Goal: Task Accomplishment & Management: Manage account settings

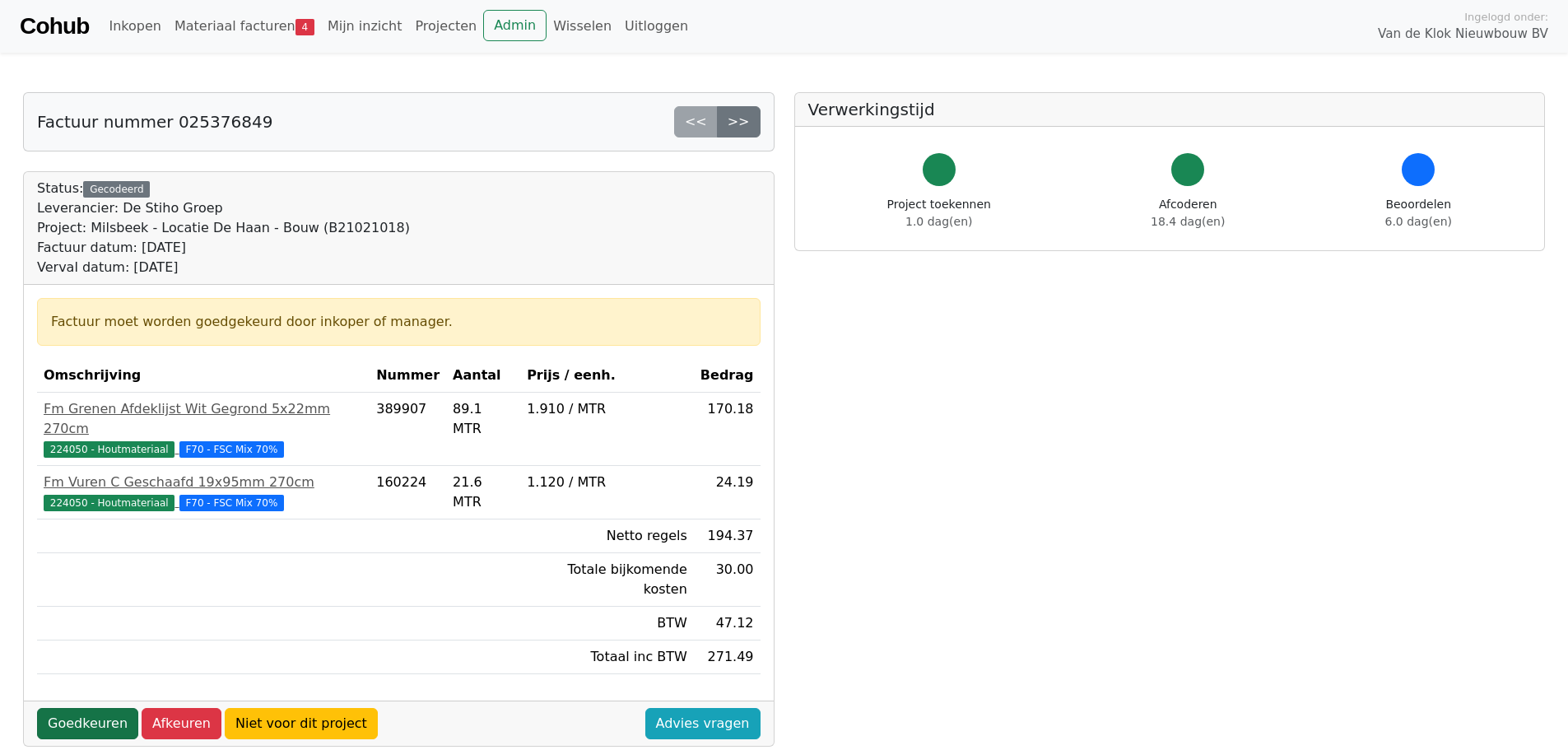
click at [75, 708] on link "Goedkeuren" at bounding box center [87, 723] width 101 height 31
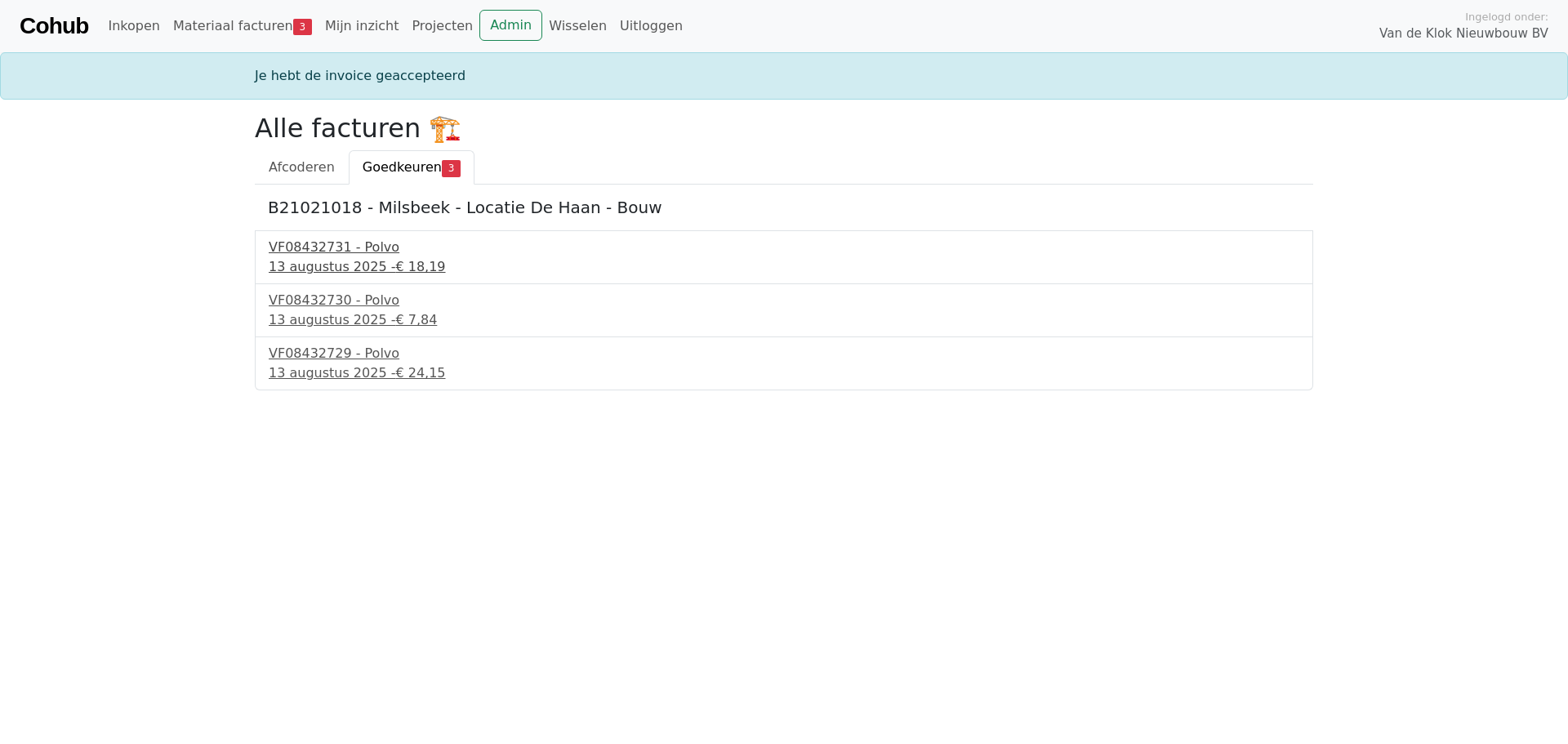
click at [334, 250] on div "VF08432731 - Polvo" at bounding box center [784, 247] width 1031 height 20
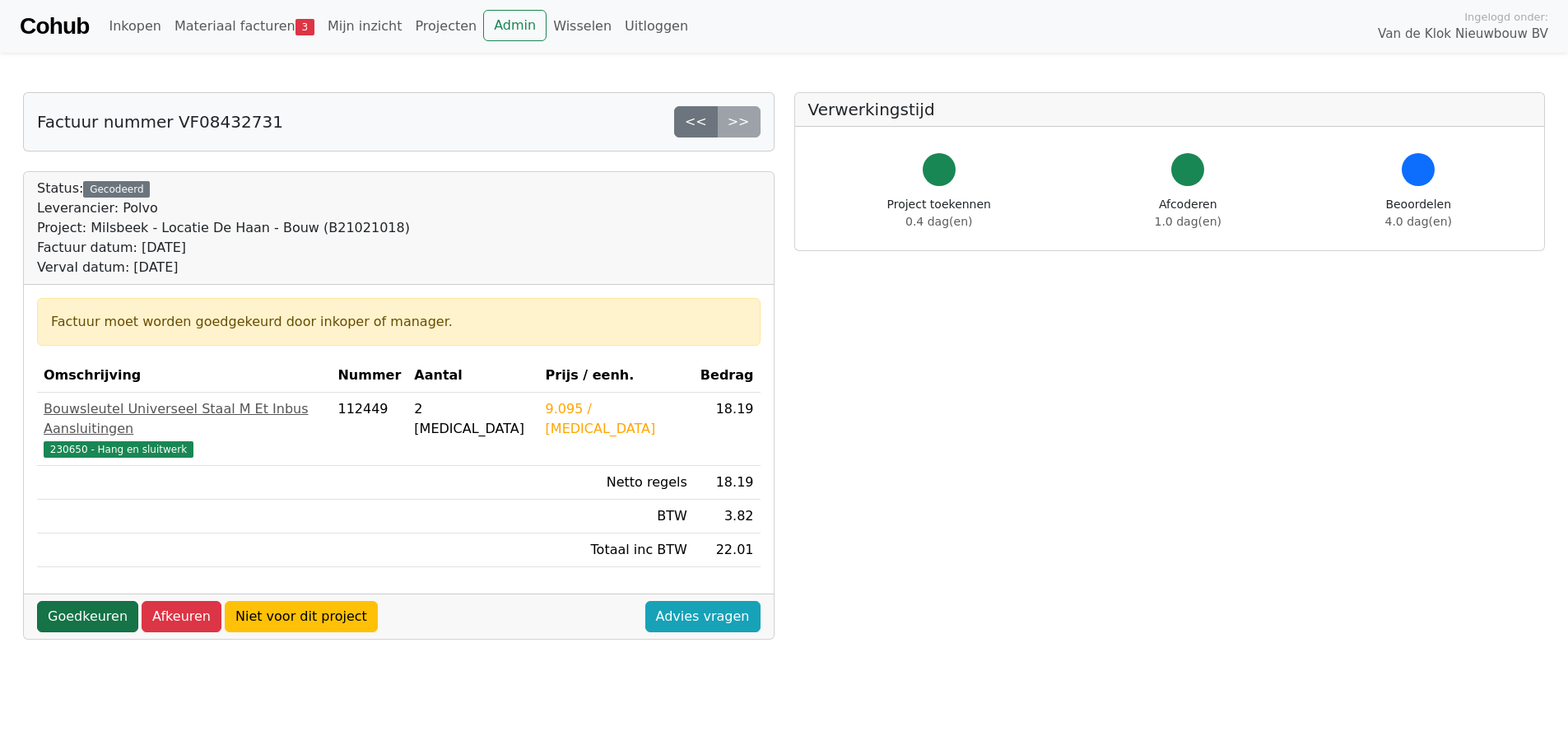
click at [87, 601] on link "Goedkeuren" at bounding box center [87, 616] width 101 height 31
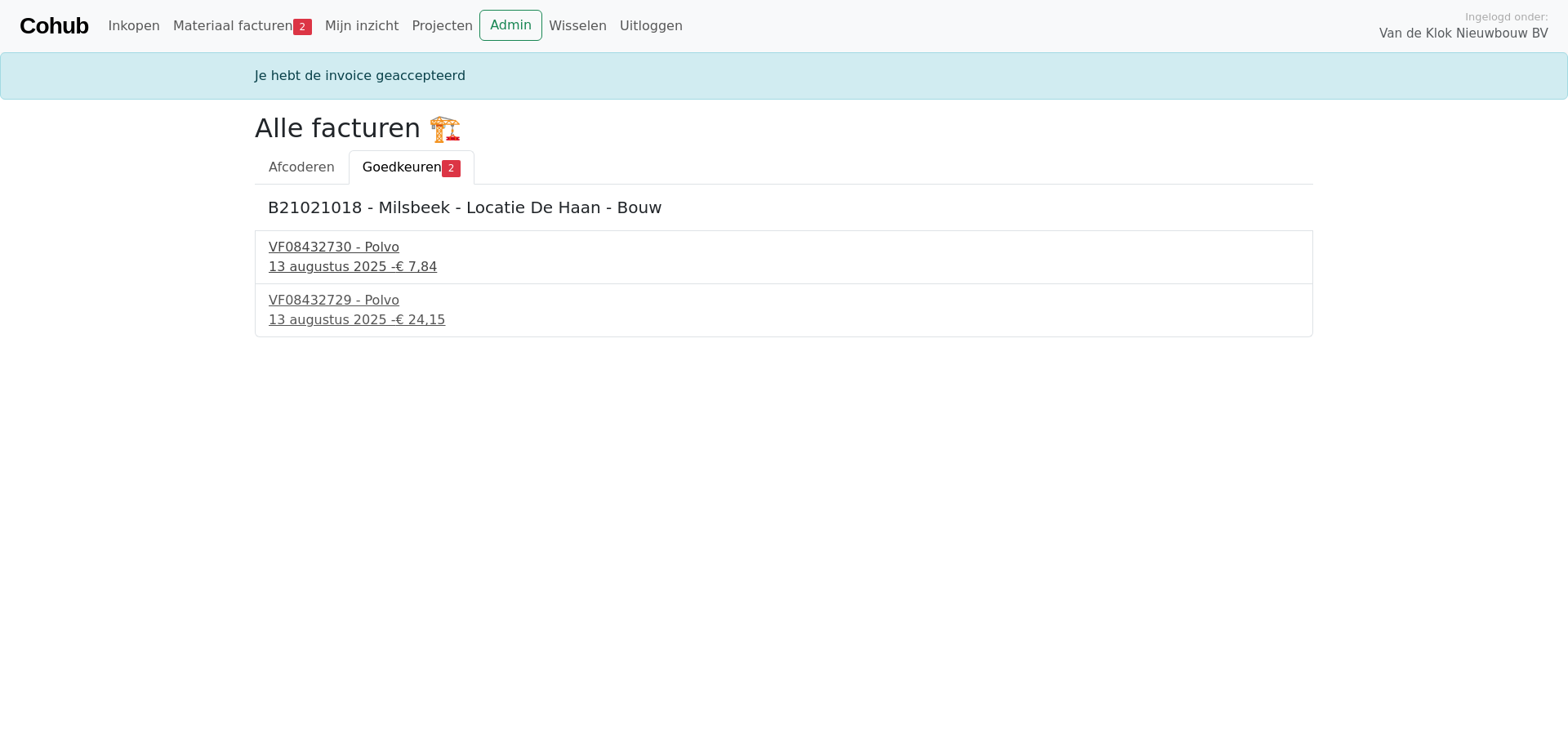
click at [328, 249] on div "VF08432730 - Polvo" at bounding box center [784, 247] width 1031 height 20
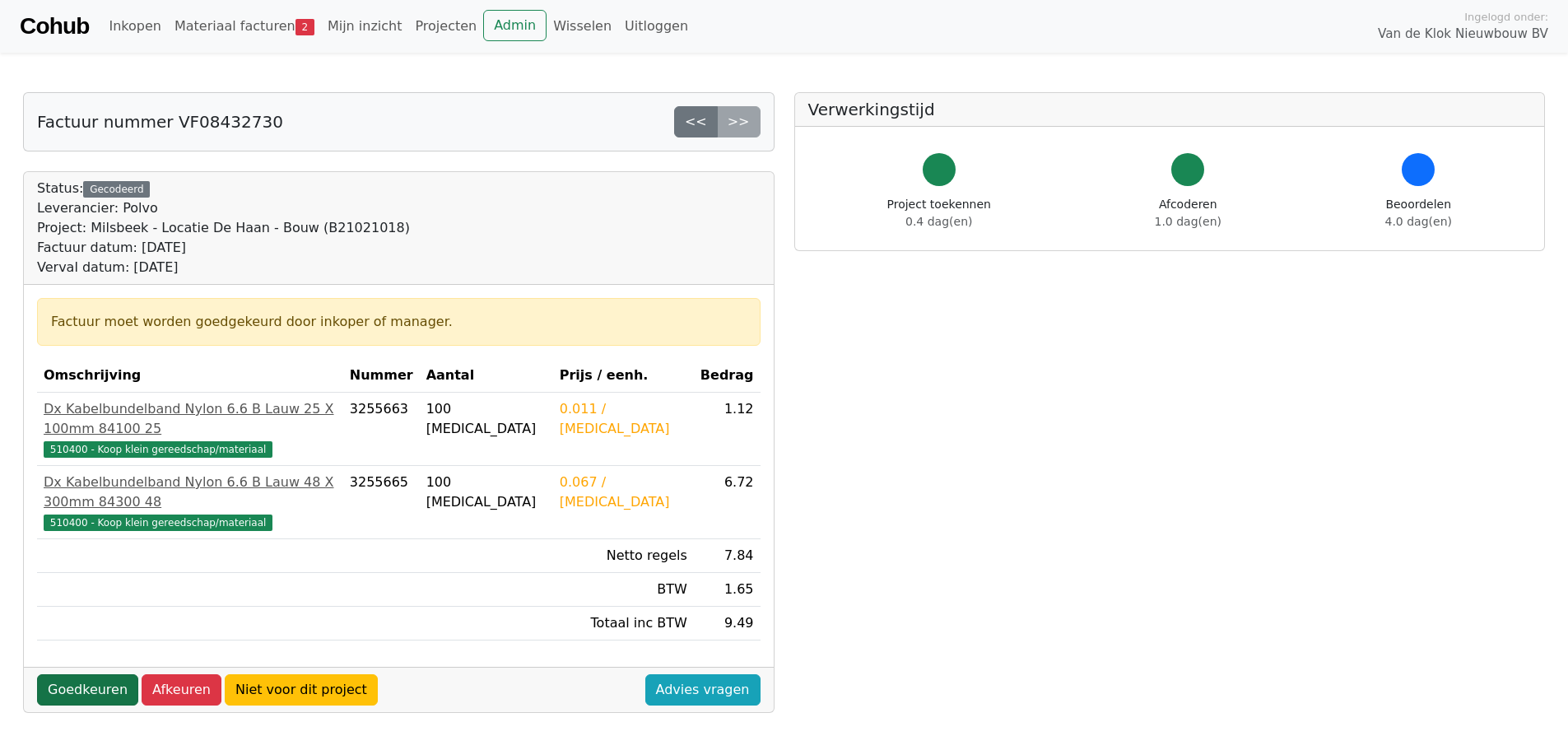
click at [70, 674] on link "Goedkeuren" at bounding box center [87, 689] width 101 height 31
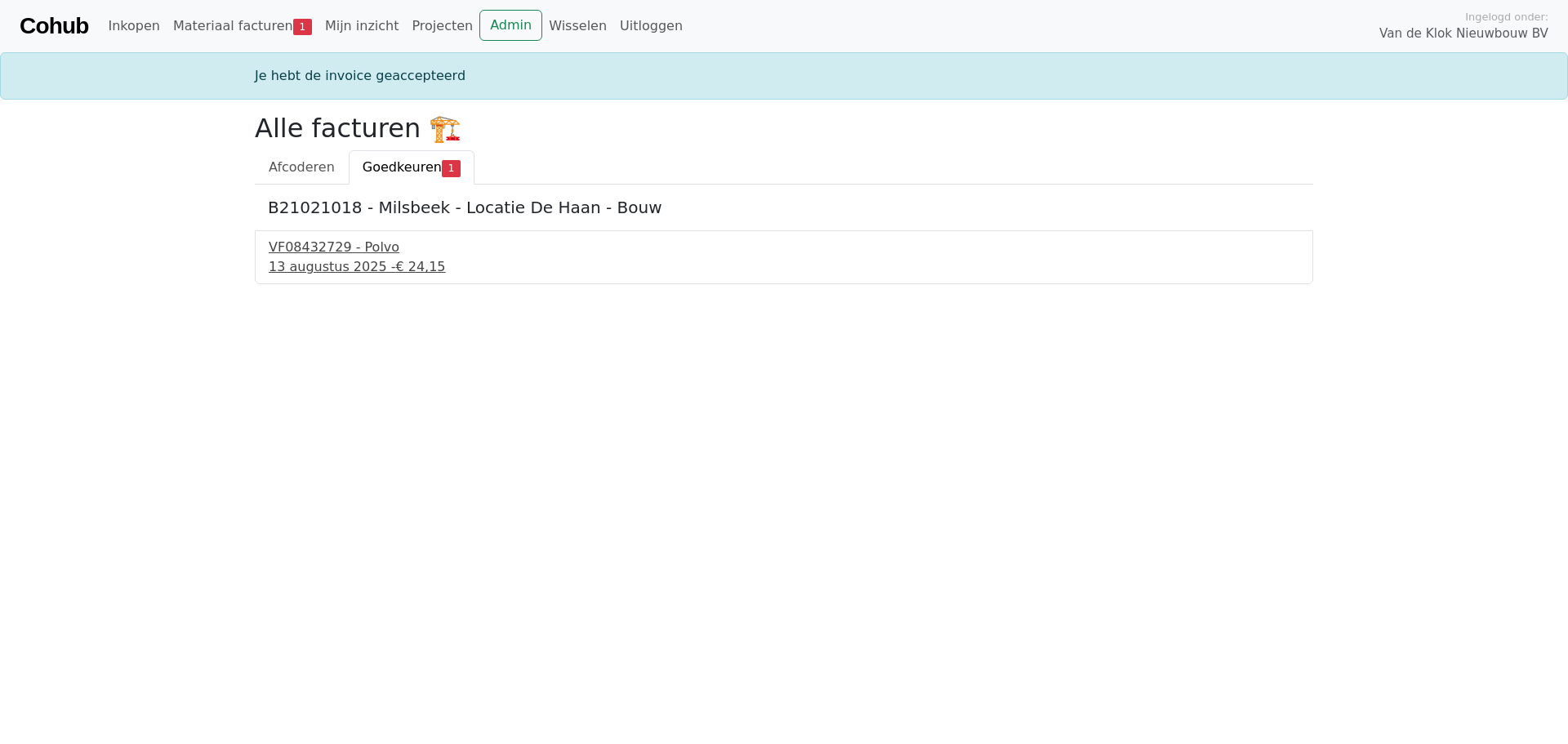
click at [300, 241] on div "VF08432729 - Polvo" at bounding box center [784, 247] width 1031 height 20
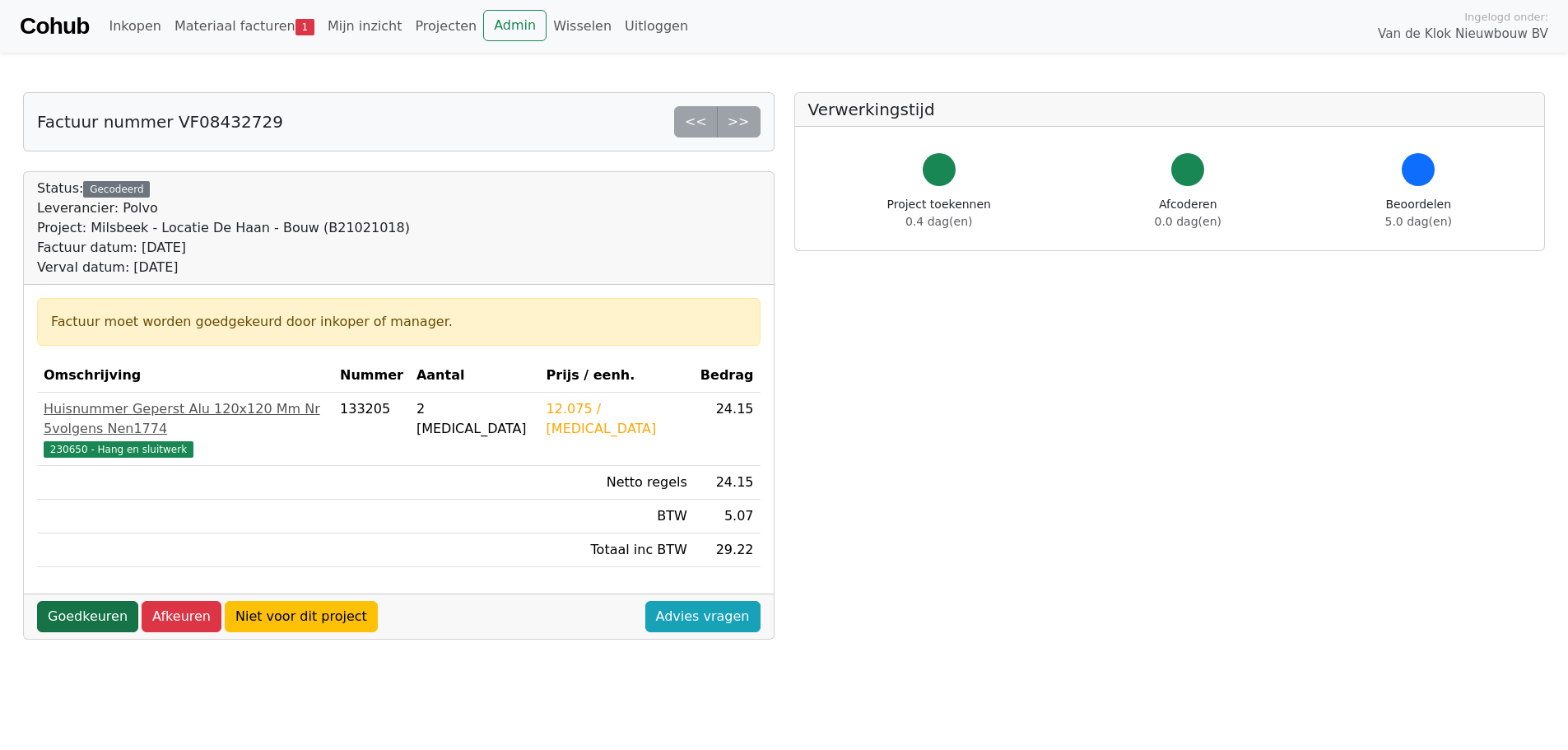
click at [69, 601] on link "Goedkeuren" at bounding box center [87, 616] width 101 height 31
